Goal: Information Seeking & Learning: Learn about a topic

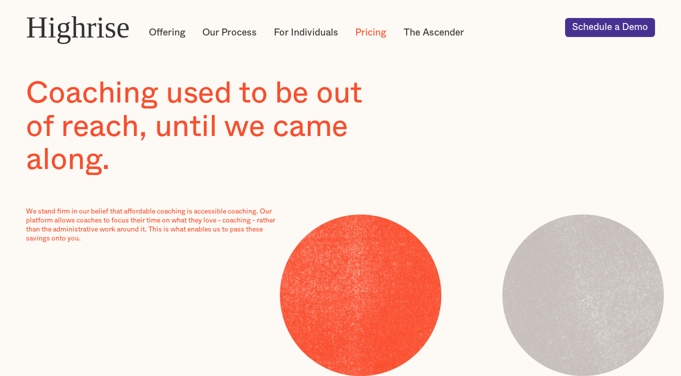
click at [88, 25] on div "Highrise" at bounding box center [78, 27] width 104 height 33
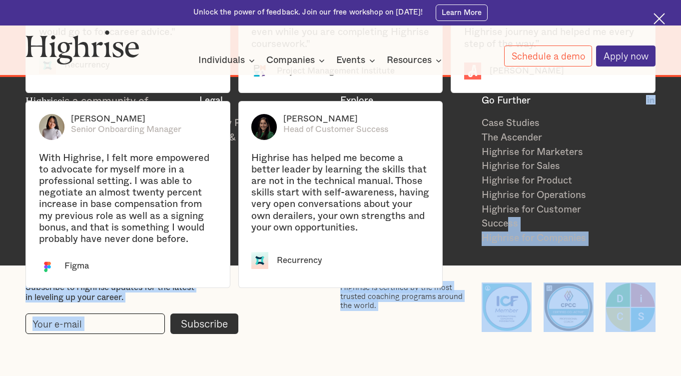
scroll to position [1824, 0]
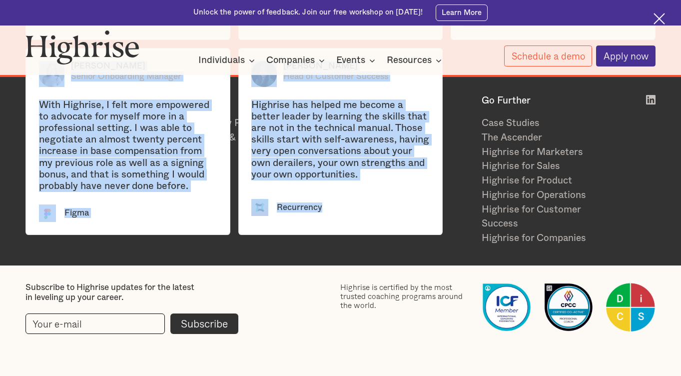
drag, startPoint x: 34, startPoint y: 195, endPoint x: 319, endPoint y: 234, distance: 287.3
click at [319, 234] on div "Paola C. Head of Customer Success "What I was looking for was people to help me…" at bounding box center [340, 39] width 630 height 394
copy div "Paola C. Head of Customer Success "What I was looking for was people to help me…"
